Goal: Information Seeking & Learning: Learn about a topic

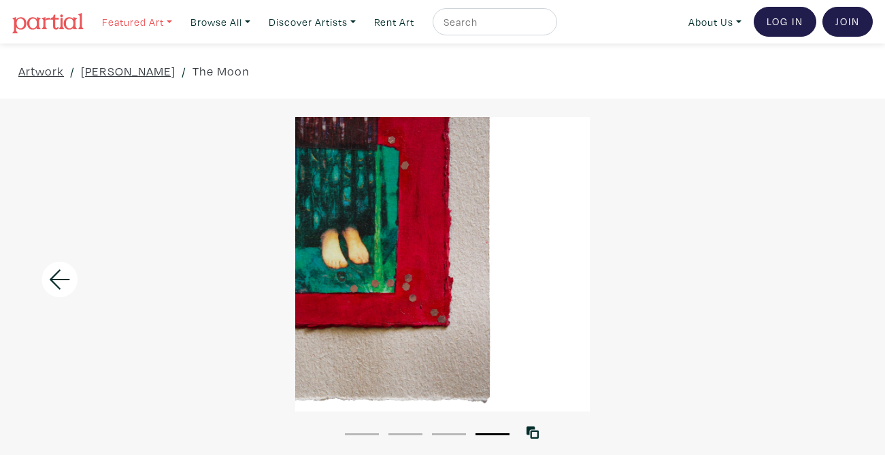
click at [173, 20] on link "Featured Art" at bounding box center [137, 22] width 82 height 28
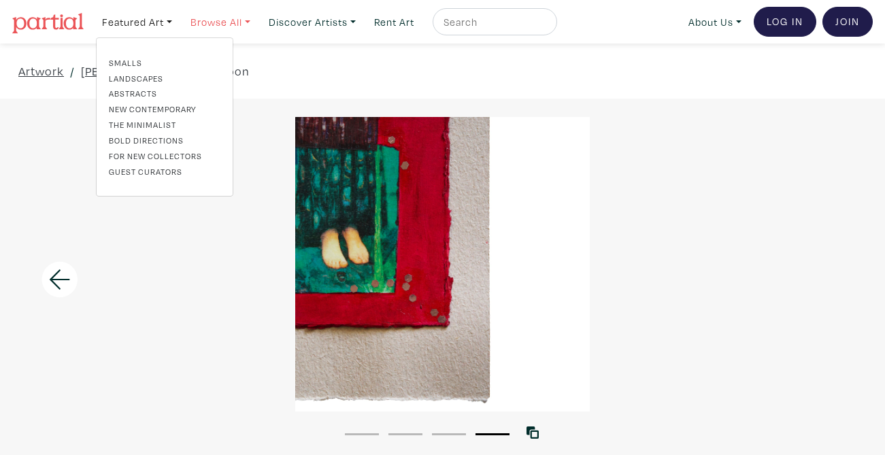
click at [178, 21] on link "Browse All" at bounding box center [137, 22] width 82 height 28
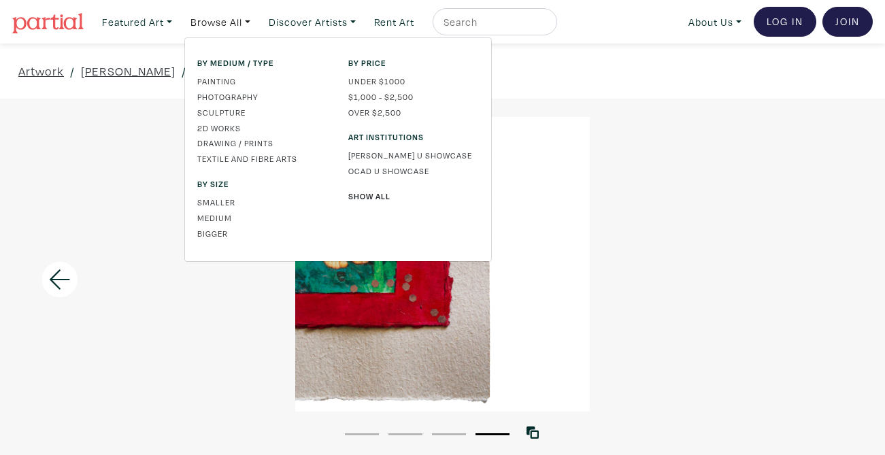
click at [511, 18] on input "text" at bounding box center [493, 22] width 102 height 17
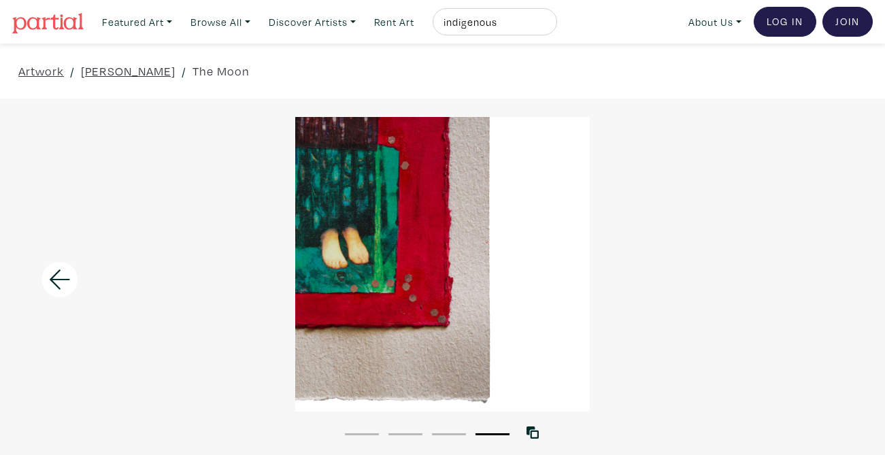
type input "indigenous"
click at [547, 26] on button "submit" at bounding box center [547, 26] width 0 height 0
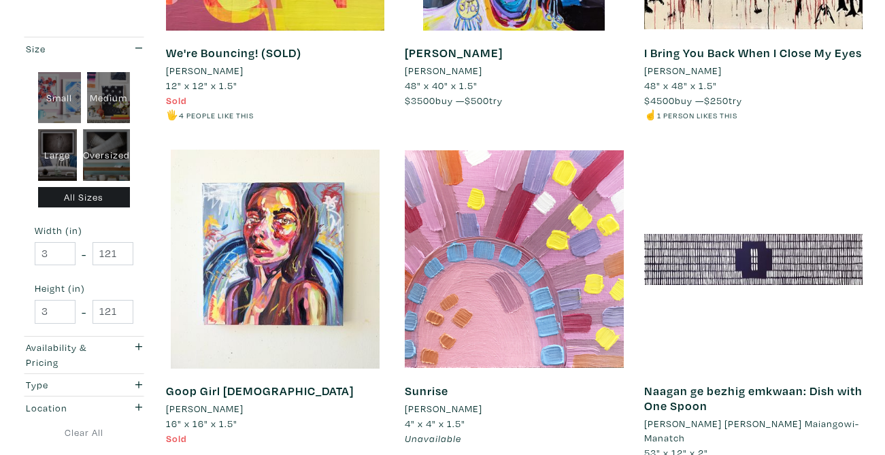
scroll to position [454, 0]
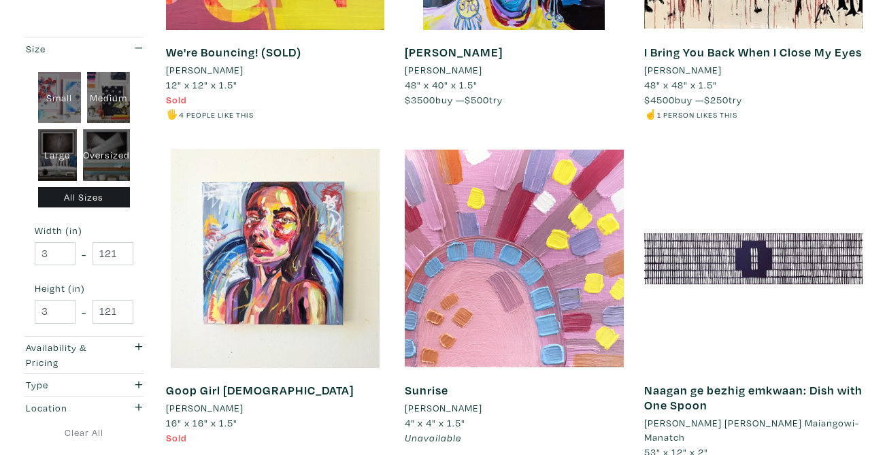
click at [448, 69] on li "Montina Hussey" at bounding box center [444, 70] width 78 height 15
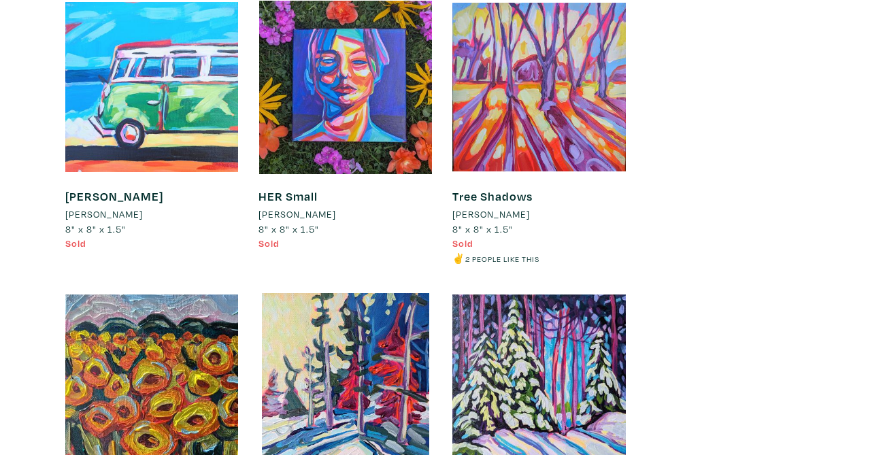
scroll to position [2917, 0]
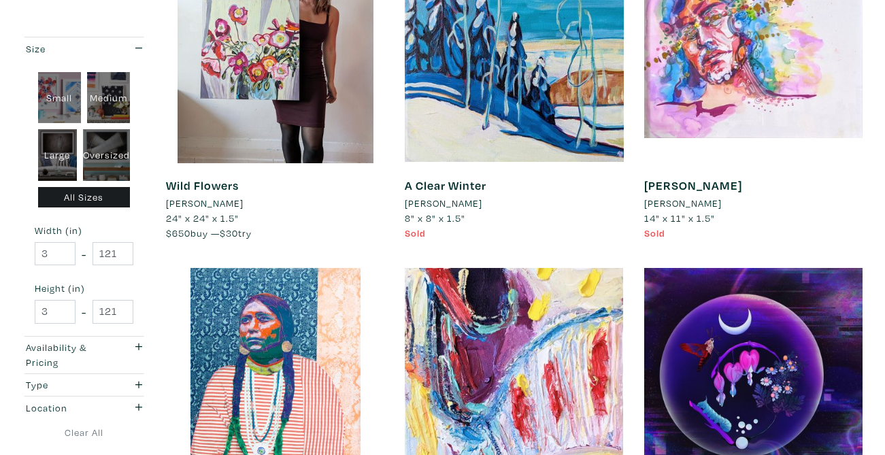
scroll to position [1388, 0]
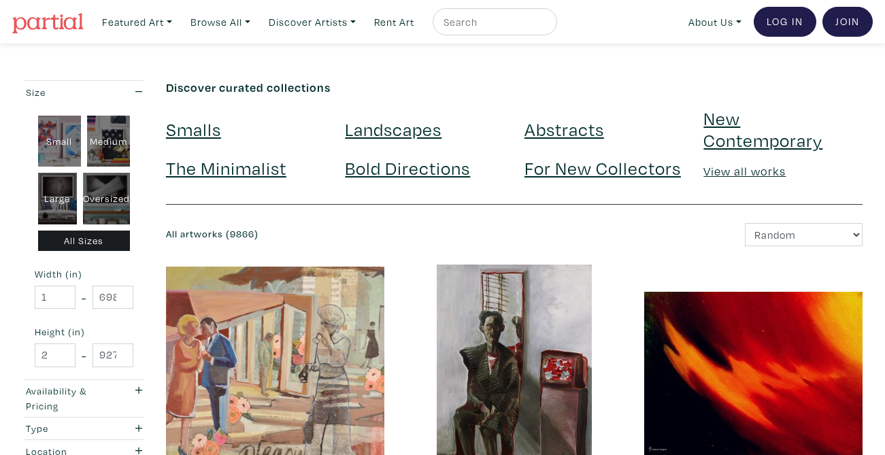
click at [505, 26] on input "text" at bounding box center [493, 22] width 102 height 17
type input "indigenous"
click at [547, 26] on button "submit" at bounding box center [547, 26] width 0 height 0
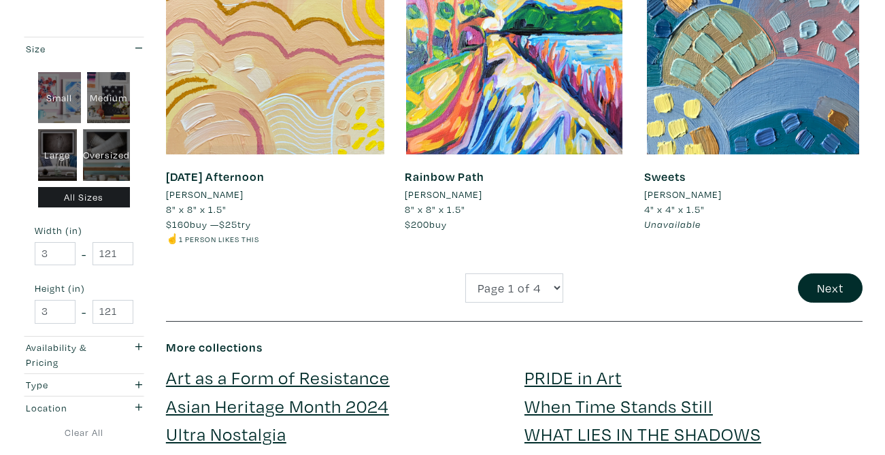
scroll to position [2715, 0]
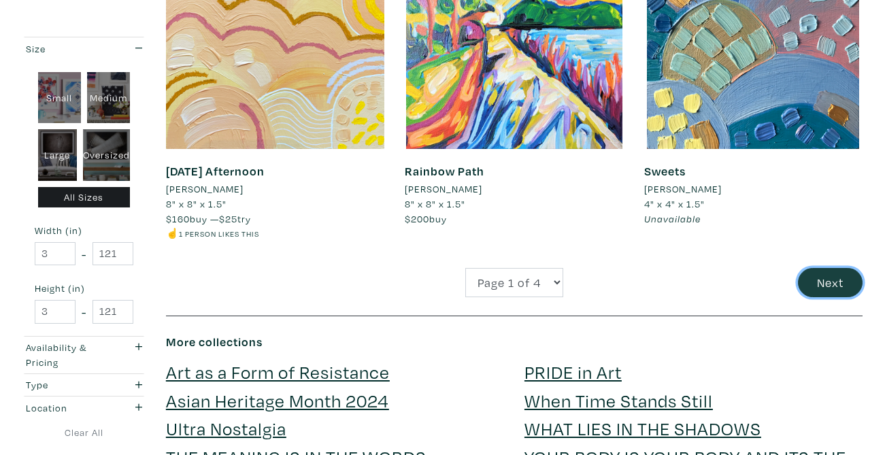
click at [846, 290] on button "Next" at bounding box center [830, 282] width 65 height 29
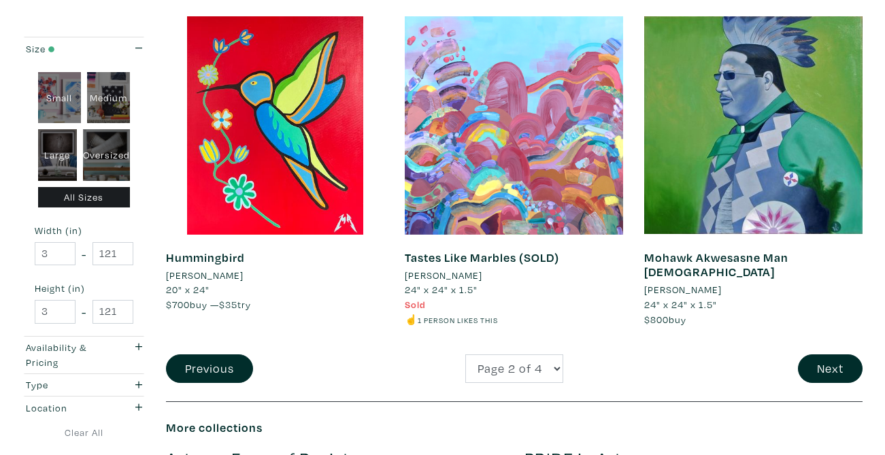
scroll to position [2685, 0]
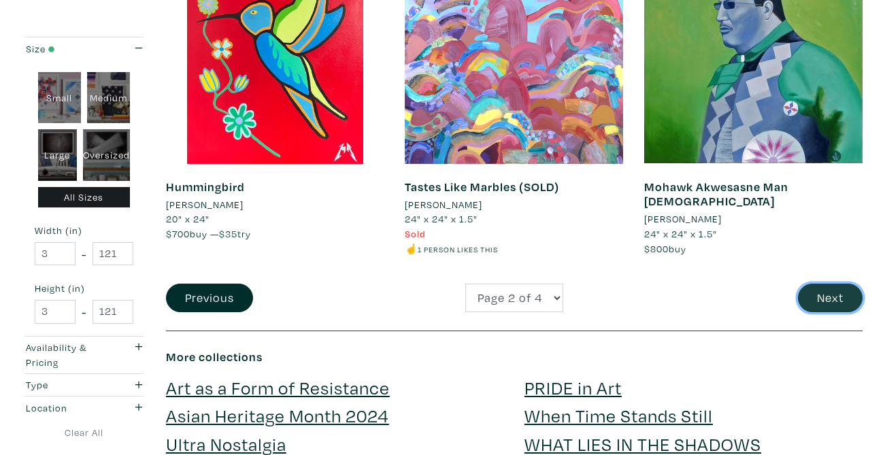
click at [805, 300] on button "Next" at bounding box center [830, 298] width 65 height 29
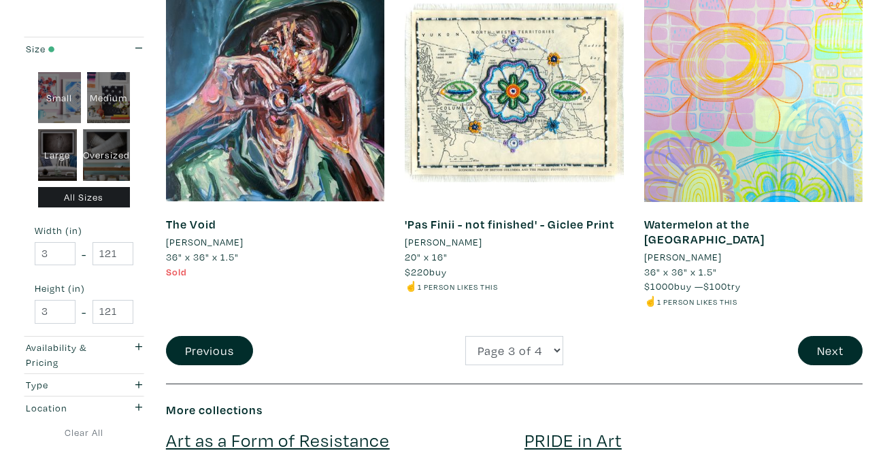
scroll to position [2703, 0]
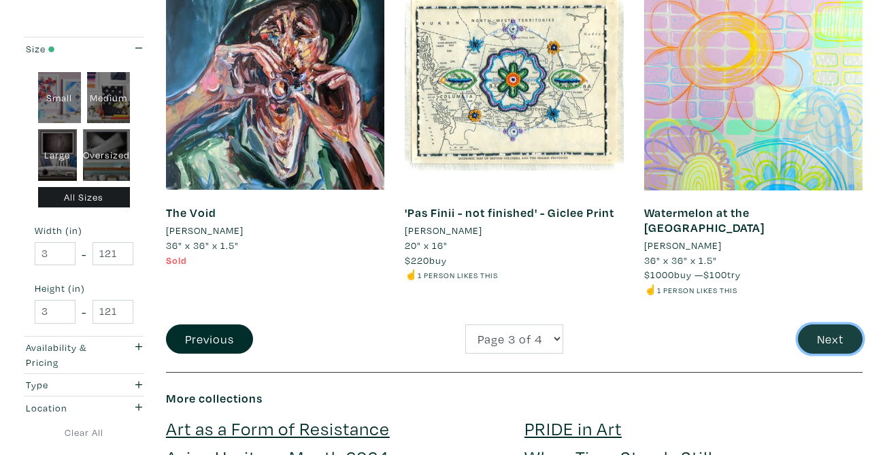
click at [839, 324] on button "Next" at bounding box center [830, 338] width 65 height 29
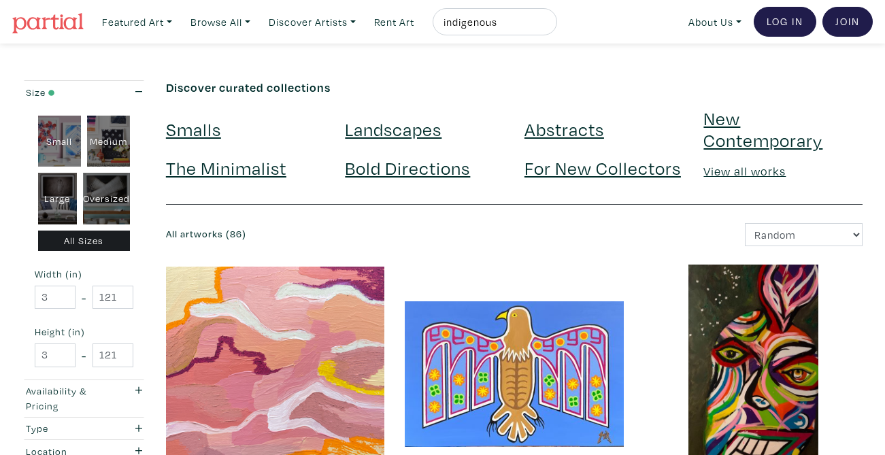
click at [499, 25] on input "indigenous" at bounding box center [493, 22] width 102 height 17
type input "geese"
click at [547, 26] on button "submit" at bounding box center [547, 26] width 0 height 0
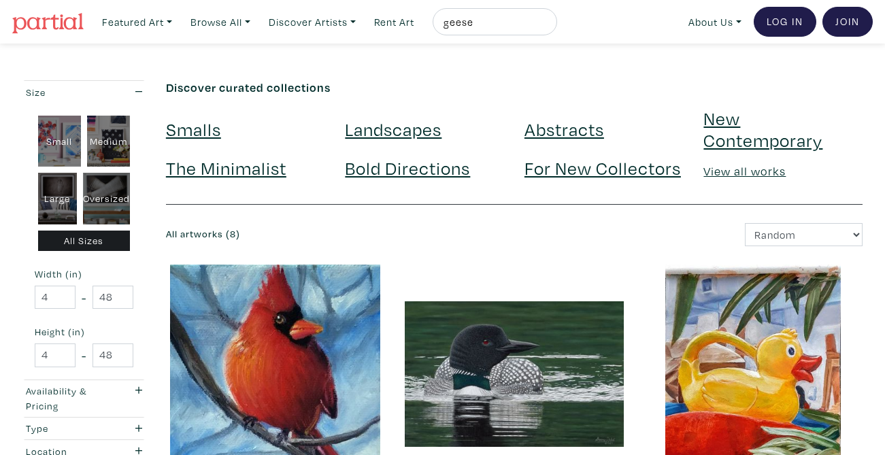
click at [102, 191] on div "Oversized" at bounding box center [106, 199] width 47 height 52
type input "48"
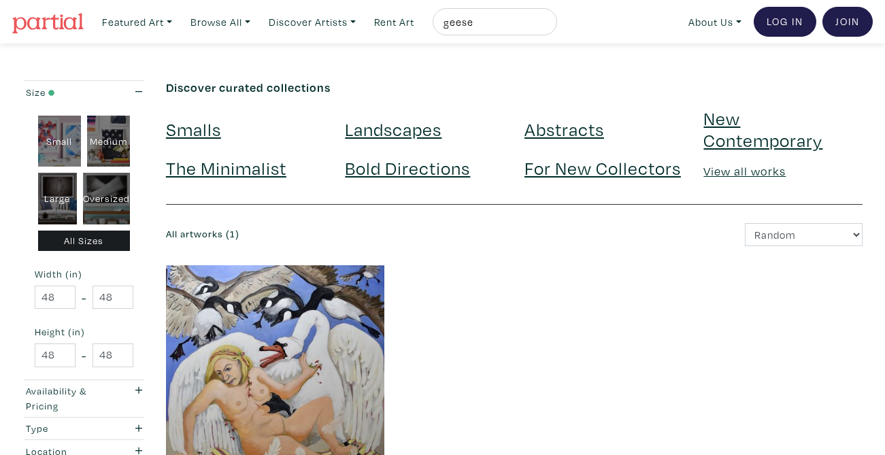
click at [54, 20] on img at bounding box center [47, 23] width 71 height 20
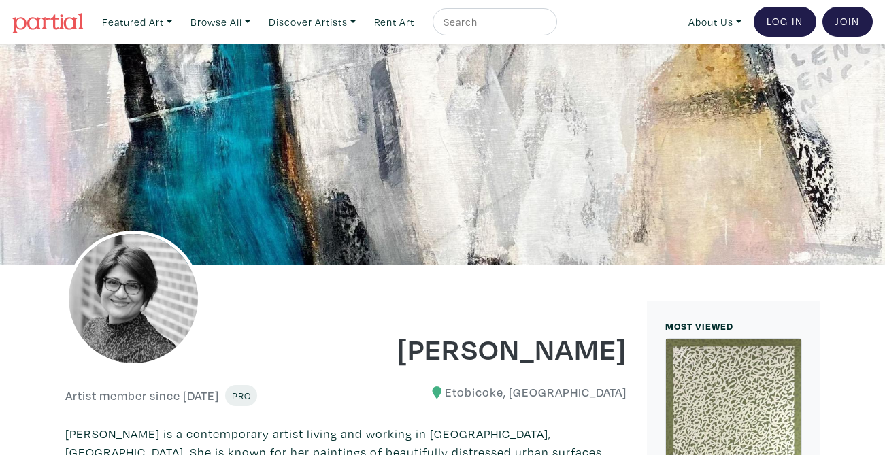
click at [69, 27] on img at bounding box center [47, 23] width 71 height 20
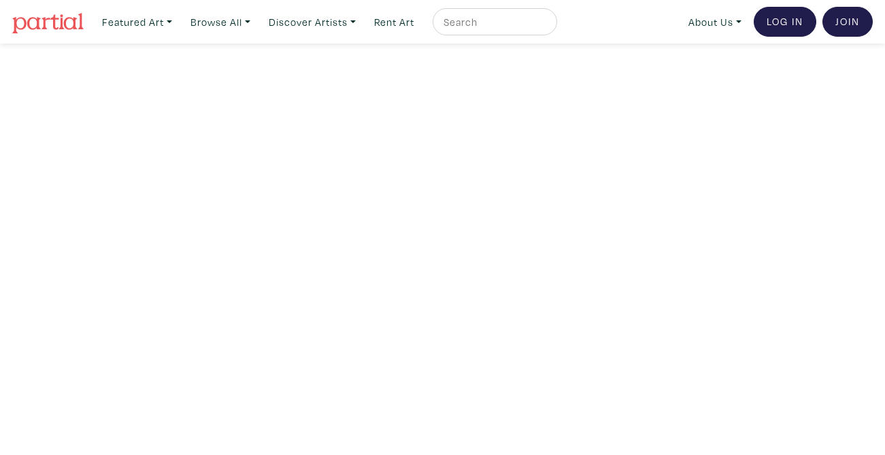
click at [69, 27] on img at bounding box center [47, 23] width 71 height 20
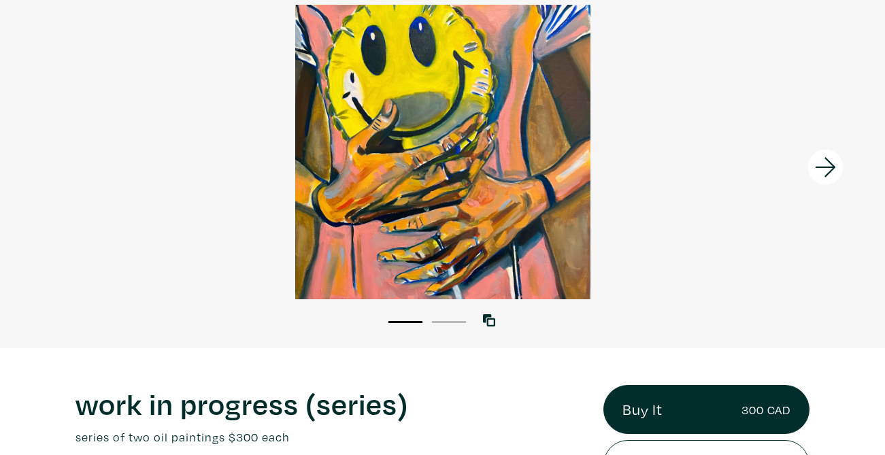
scroll to position [86, 0]
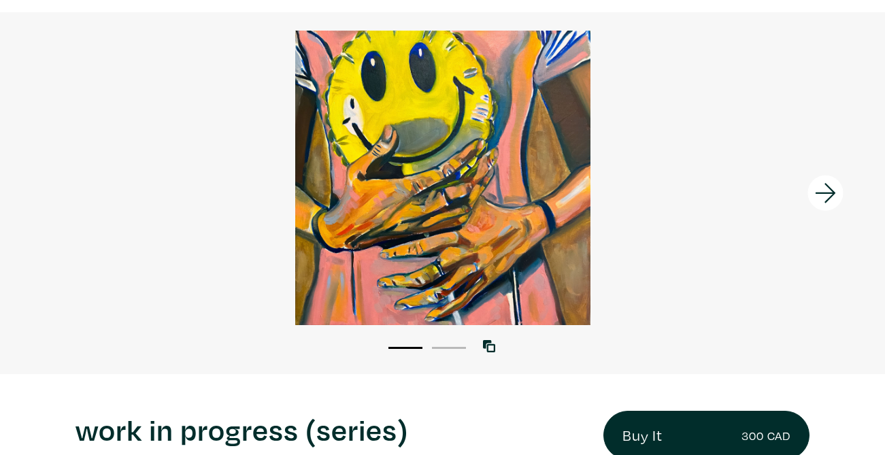
click at [814, 184] on icon at bounding box center [826, 193] width 46 height 37
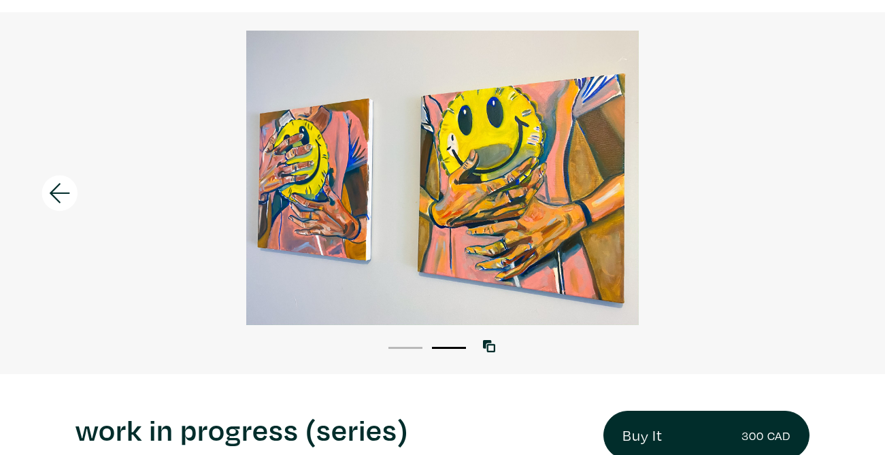
click at [815, 186] on div at bounding box center [442, 178] width 885 height 295
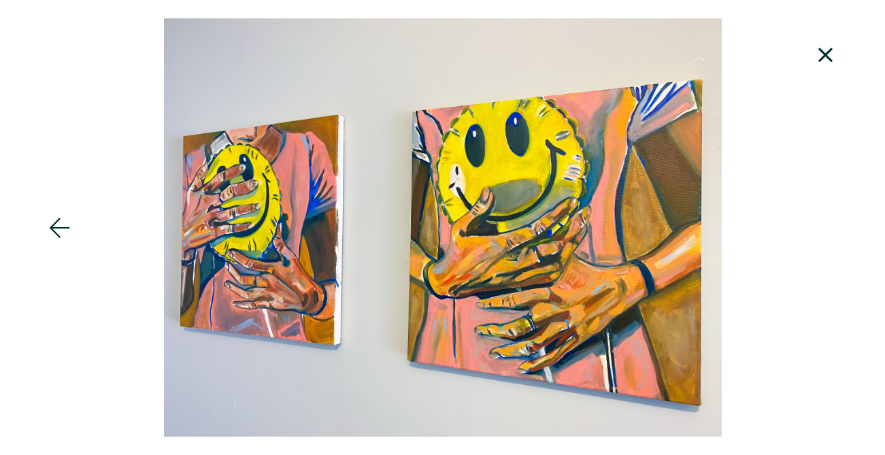
click at [817, 61] on icon at bounding box center [826, 55] width 46 height 37
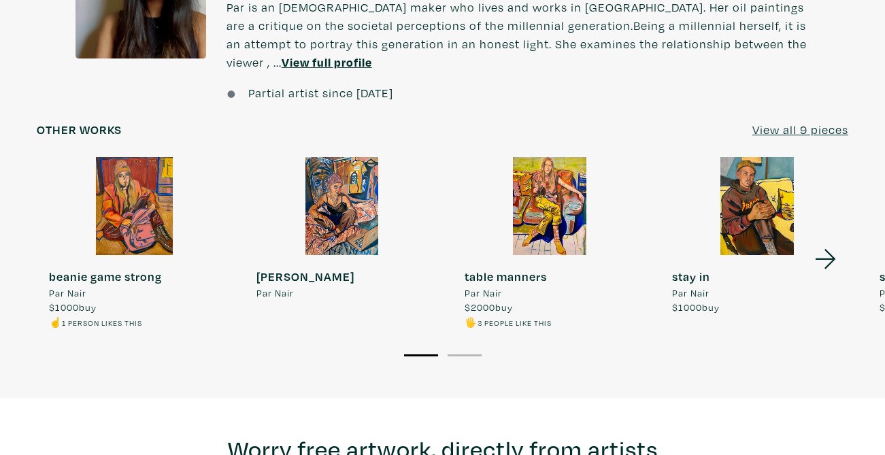
scroll to position [1066, 0]
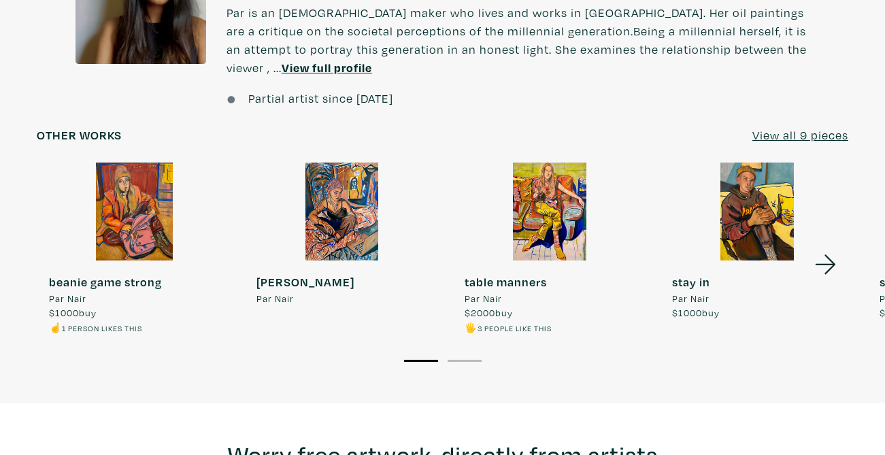
click at [825, 261] on icon at bounding box center [826, 264] width 46 height 37
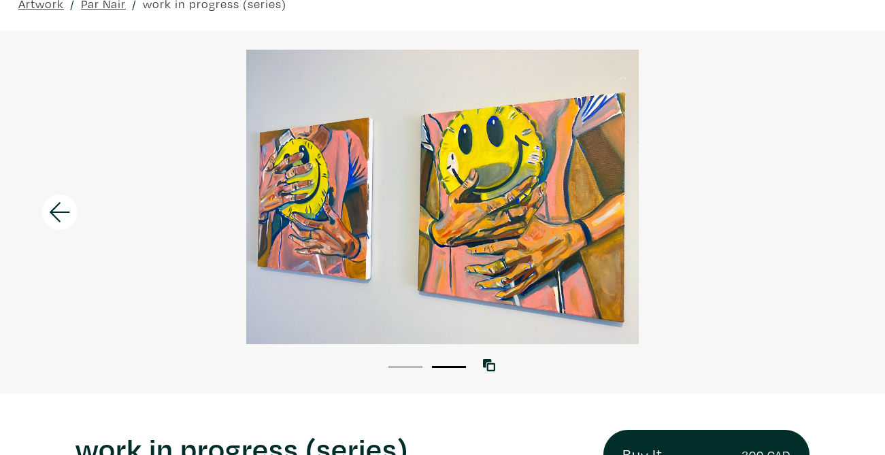
scroll to position [68, 0]
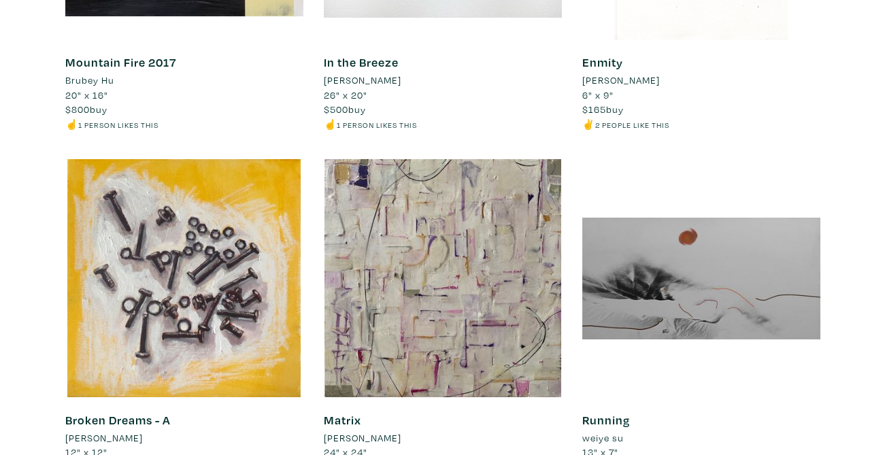
scroll to position [4376, 0]
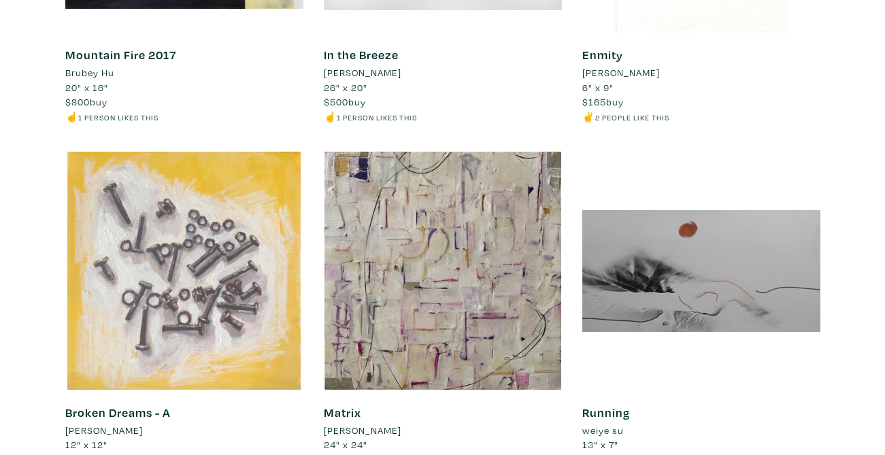
click at [239, 298] on div at bounding box center [184, 271] width 238 height 238
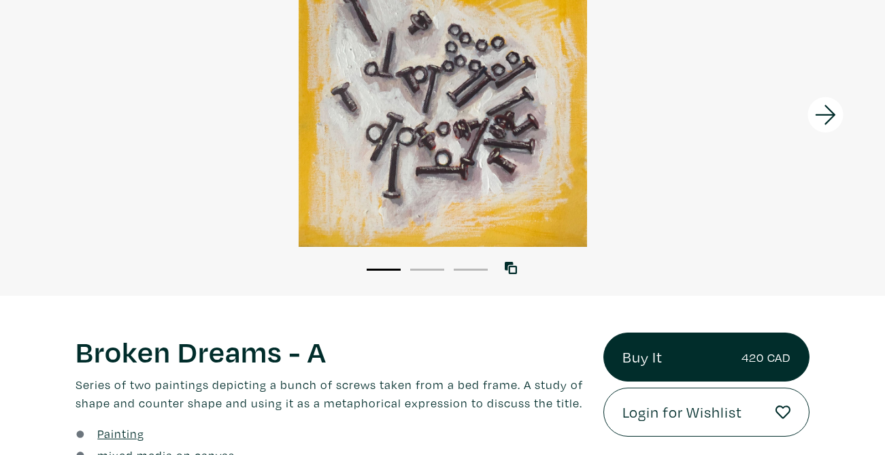
scroll to position [163, 0]
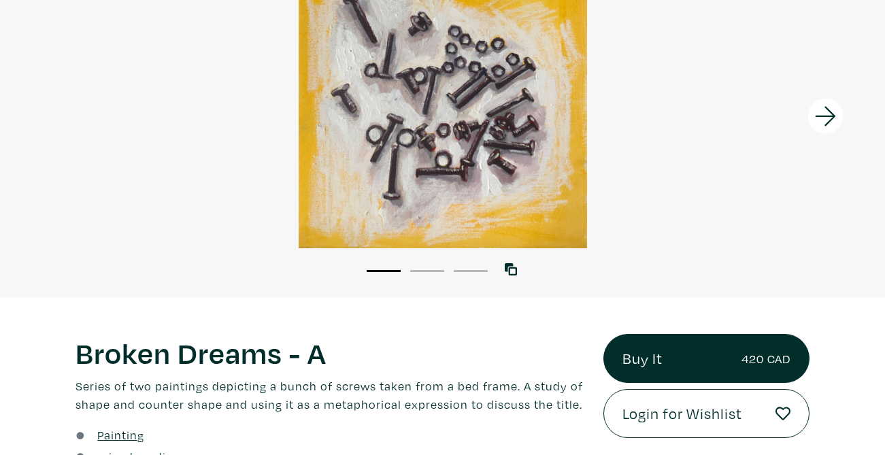
click at [821, 125] on icon at bounding box center [826, 116] width 46 height 37
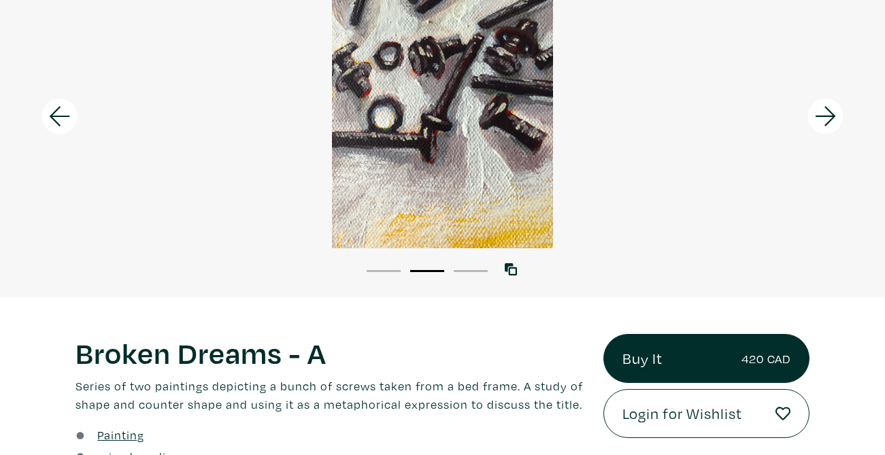
click at [821, 125] on icon at bounding box center [826, 116] width 46 height 37
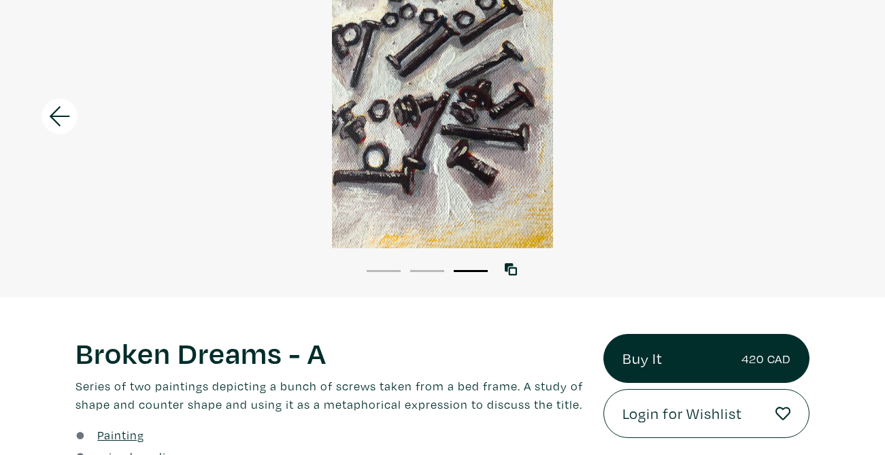
click at [821, 125] on div at bounding box center [442, 101] width 885 height 295
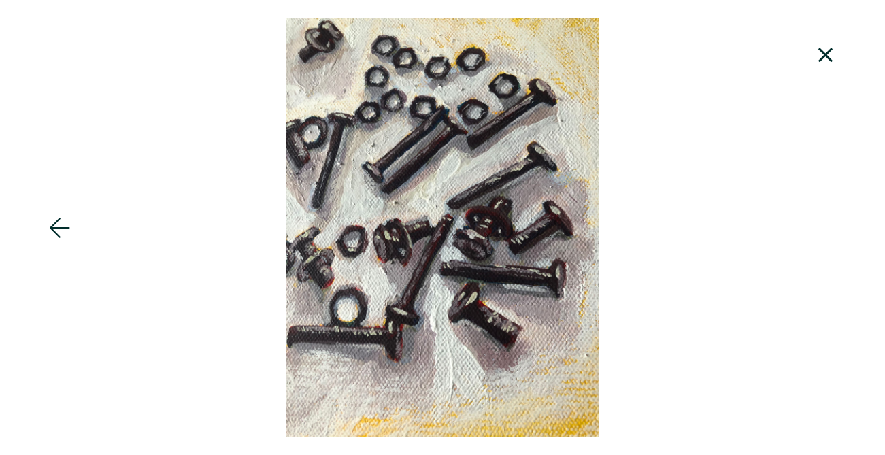
click at [821, 125] on div at bounding box center [442, 227] width 885 height 418
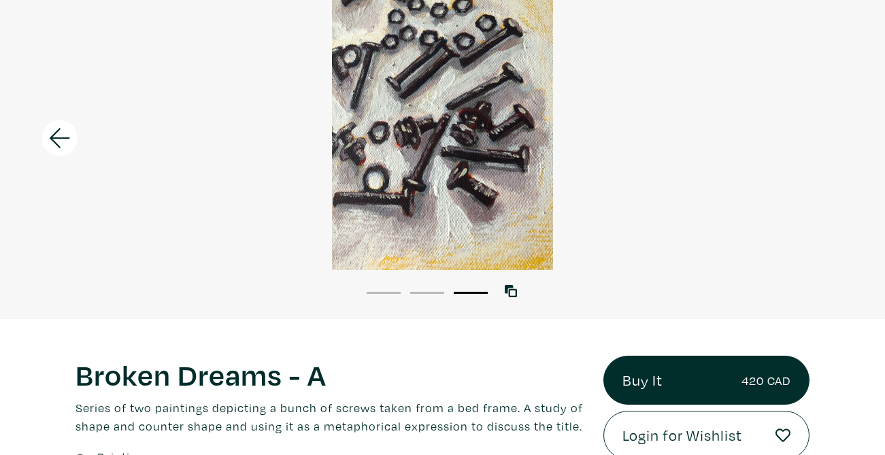
scroll to position [0, 0]
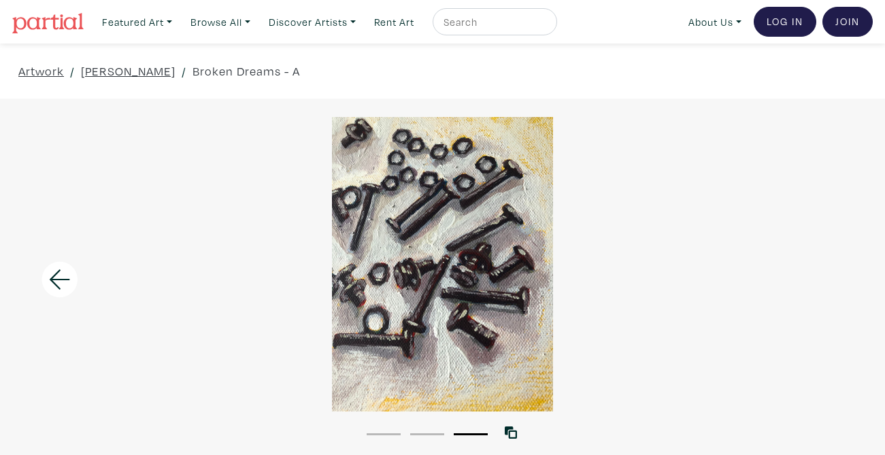
click at [62, 29] on img at bounding box center [47, 23] width 71 height 20
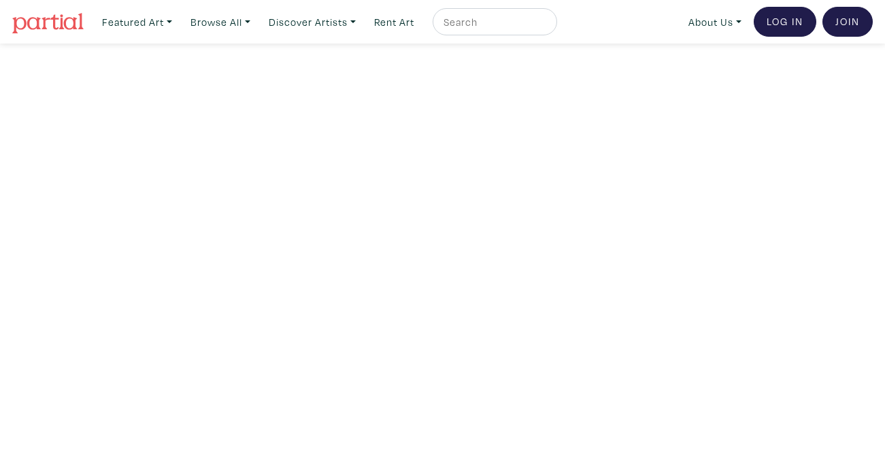
click at [471, 24] on input "text" at bounding box center [493, 22] width 102 height 17
type input "industrial"
click at [547, 26] on button "submit" at bounding box center [547, 26] width 0 height 0
click at [524, 21] on input "industrial" at bounding box center [493, 22] width 102 height 17
click at [547, 26] on button "submit" at bounding box center [547, 26] width 0 height 0
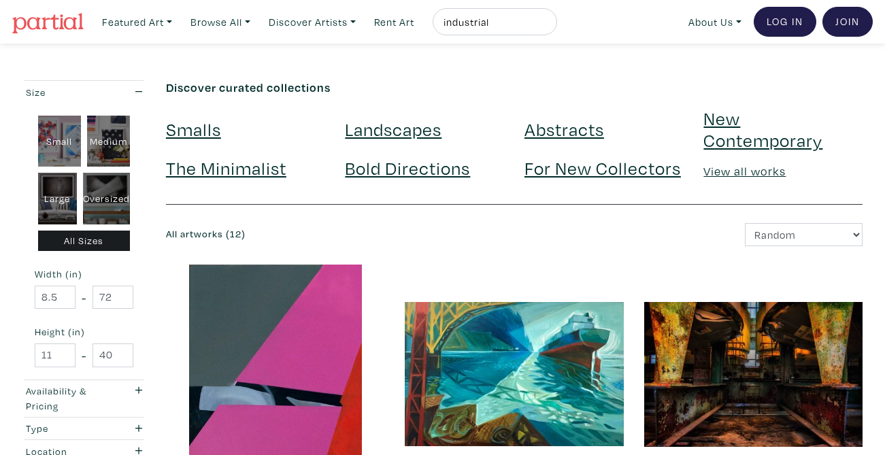
click at [126, 201] on div "Oversized" at bounding box center [106, 199] width 47 height 52
type input "48"
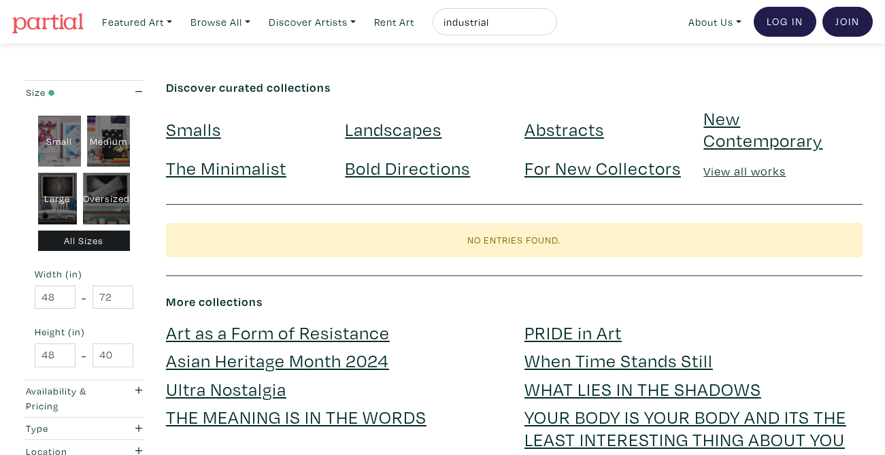
click at [56, 216] on div "Large" at bounding box center [57, 199] width 39 height 52
type input "28"
type input "48"
type input "28"
type input "48"
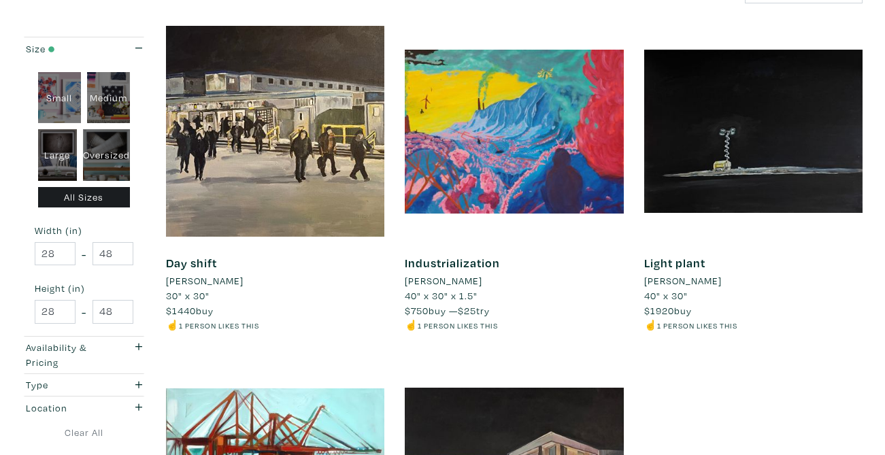
scroll to position [240, 0]
